Goal: Task Accomplishment & Management: Manage account settings

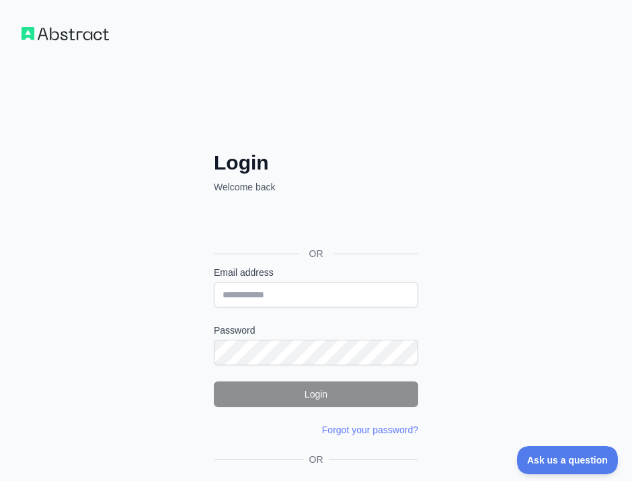
scroll to position [84, 0]
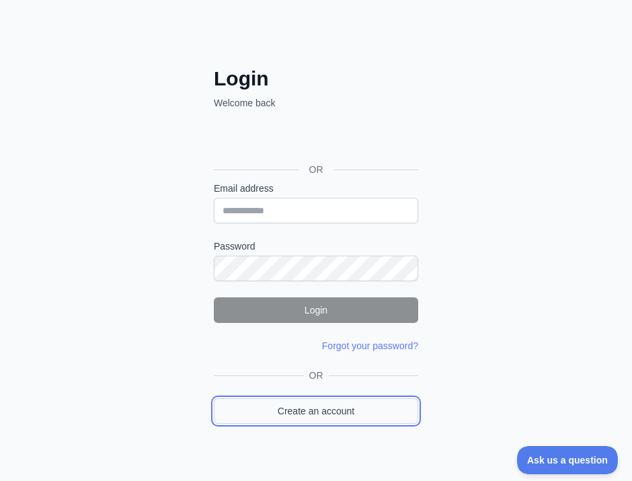
click at [350, 406] on link "Create an account" at bounding box center [316, 411] width 204 height 26
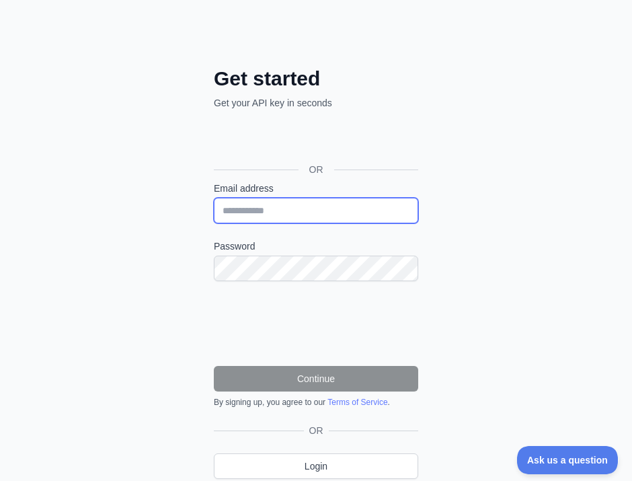
click at [345, 206] on input "Email address" at bounding box center [316, 211] width 204 height 26
paste input "**********"
type input "**********"
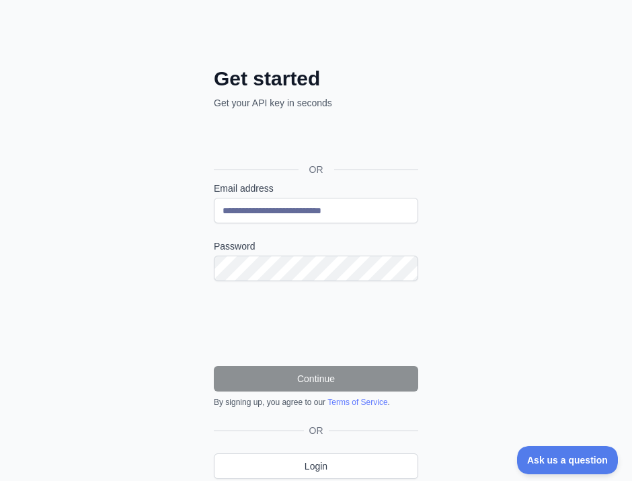
click at [382, 235] on form "**********" at bounding box center [316, 295] width 204 height 226
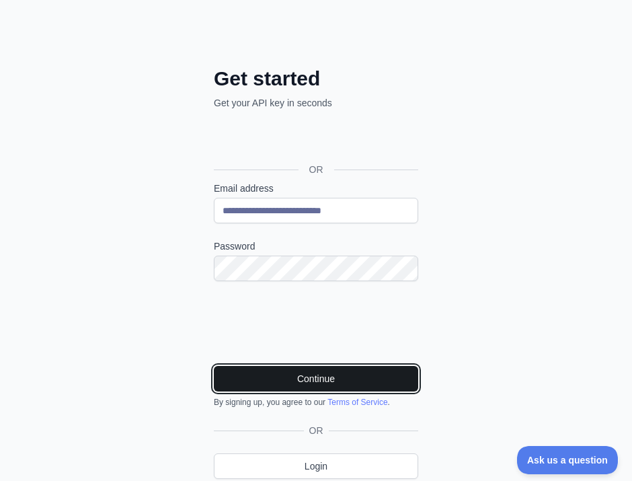
click at [334, 377] on button "Continue" at bounding box center [316, 379] width 204 height 26
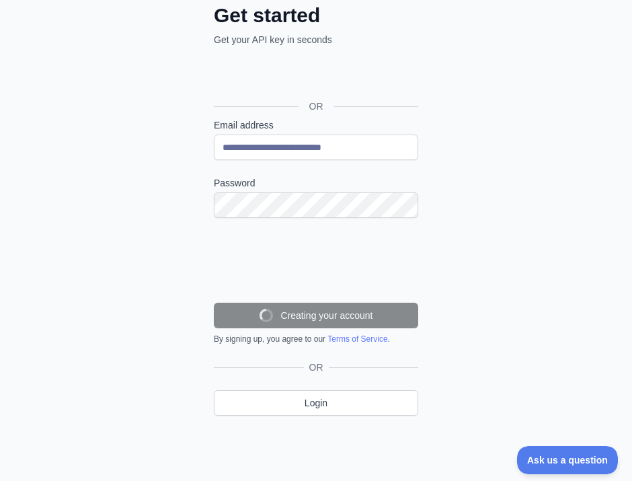
scroll to position [168, 0]
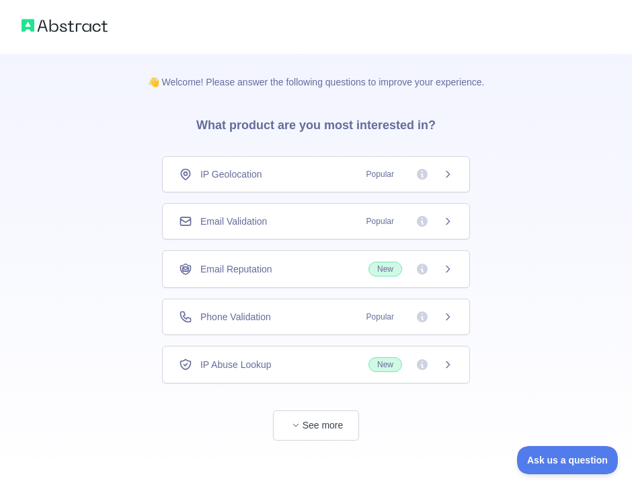
click at [333, 215] on div "Email Validation Popular" at bounding box center [316, 221] width 274 height 13
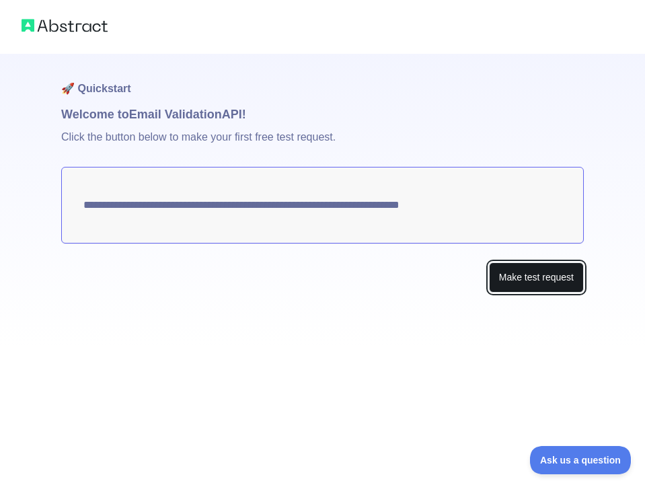
click at [523, 282] on button "Make test request" at bounding box center [536, 277] width 95 height 30
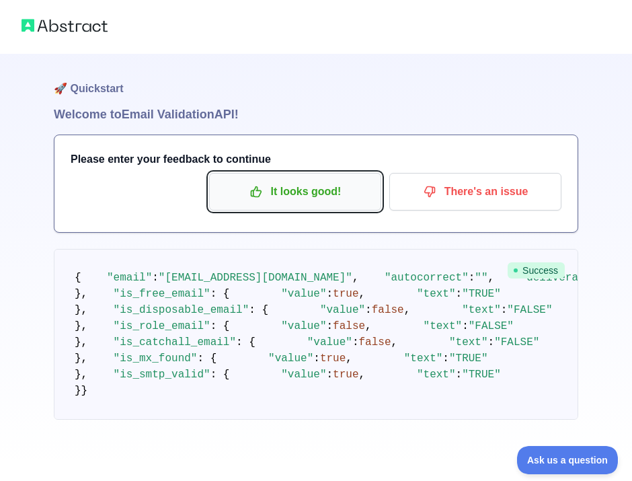
click at [341, 196] on p "It looks good!" at bounding box center [295, 191] width 152 height 23
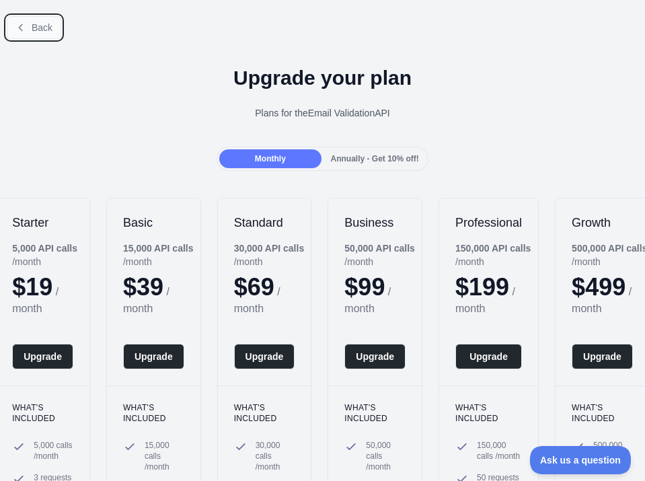
click at [54, 24] on button "Back" at bounding box center [34, 27] width 54 height 23
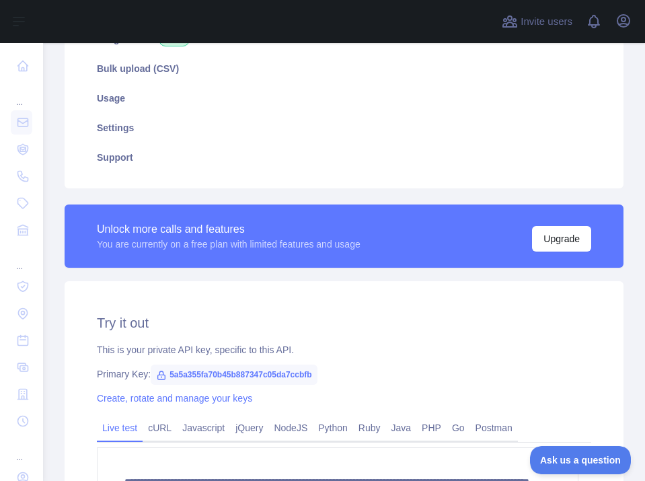
scroll to position [252, 0]
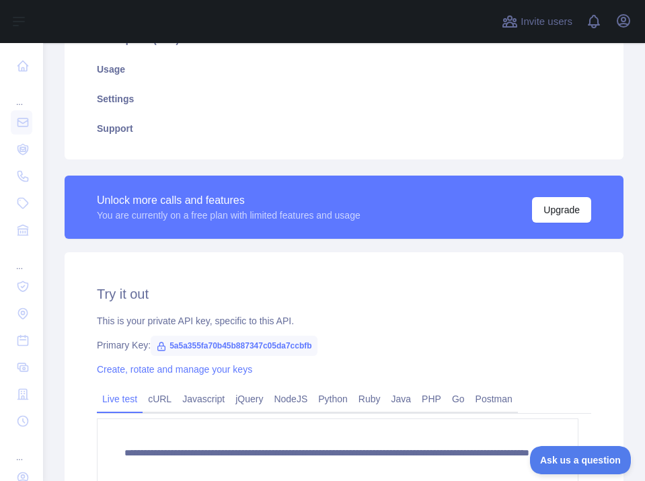
click at [287, 344] on span "5a5a355fa70b45b887347c05da7ccbfb" at bounding box center [234, 346] width 167 height 20
copy span "5a5a355fa70b45b887347c05da7ccbfb"
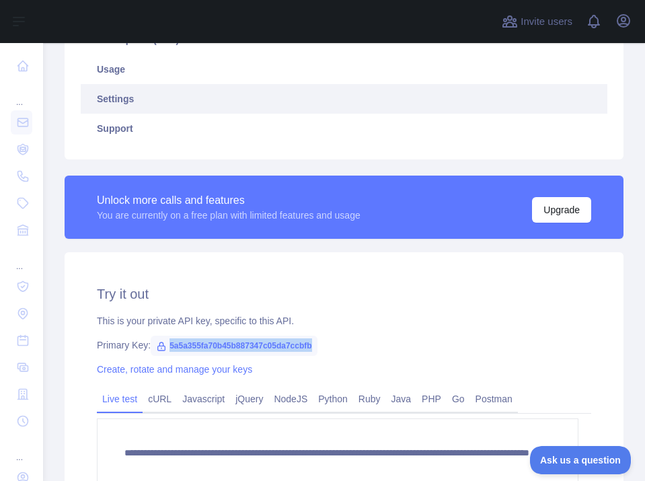
click at [424, 93] on link "Settings" at bounding box center [344, 99] width 527 height 30
